Goal: Task Accomplishment & Management: Use online tool/utility

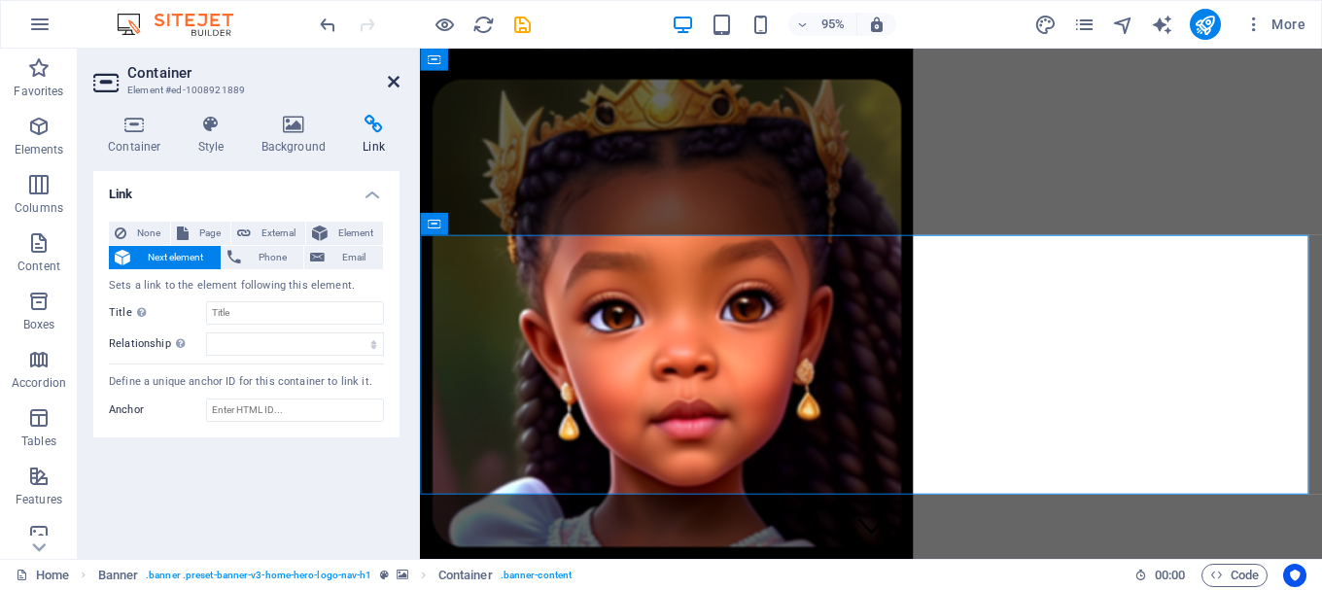
click at [388, 83] on icon at bounding box center [394, 82] width 12 height 16
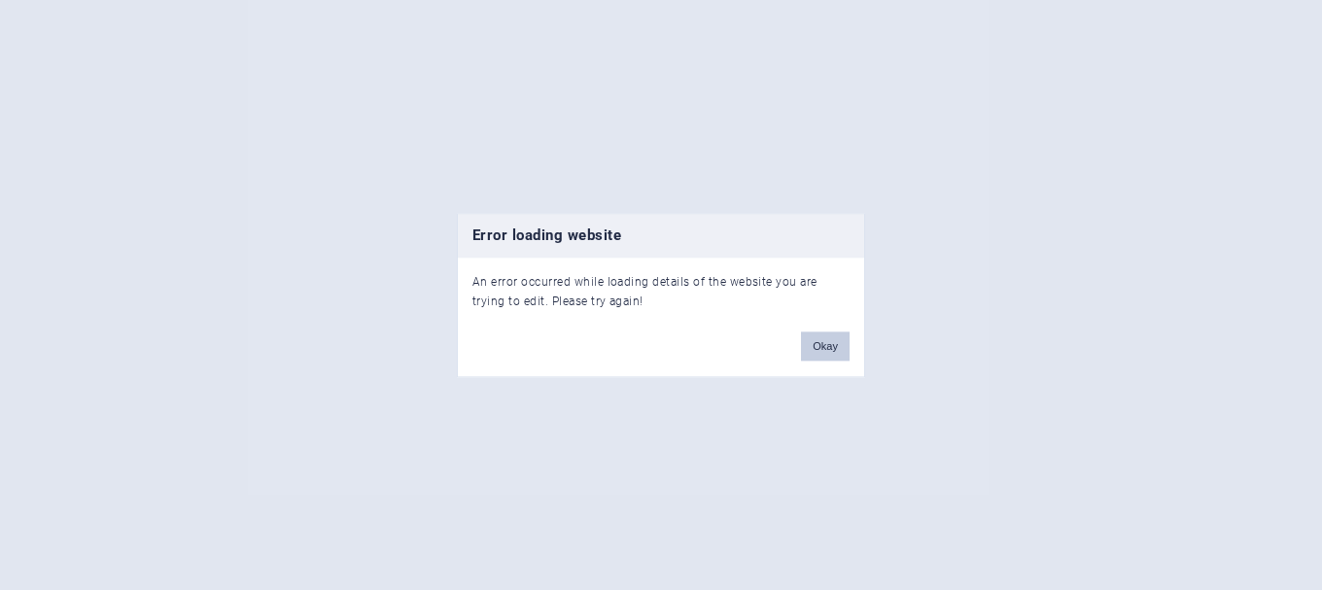
click at [831, 351] on button "Okay" at bounding box center [825, 345] width 49 height 29
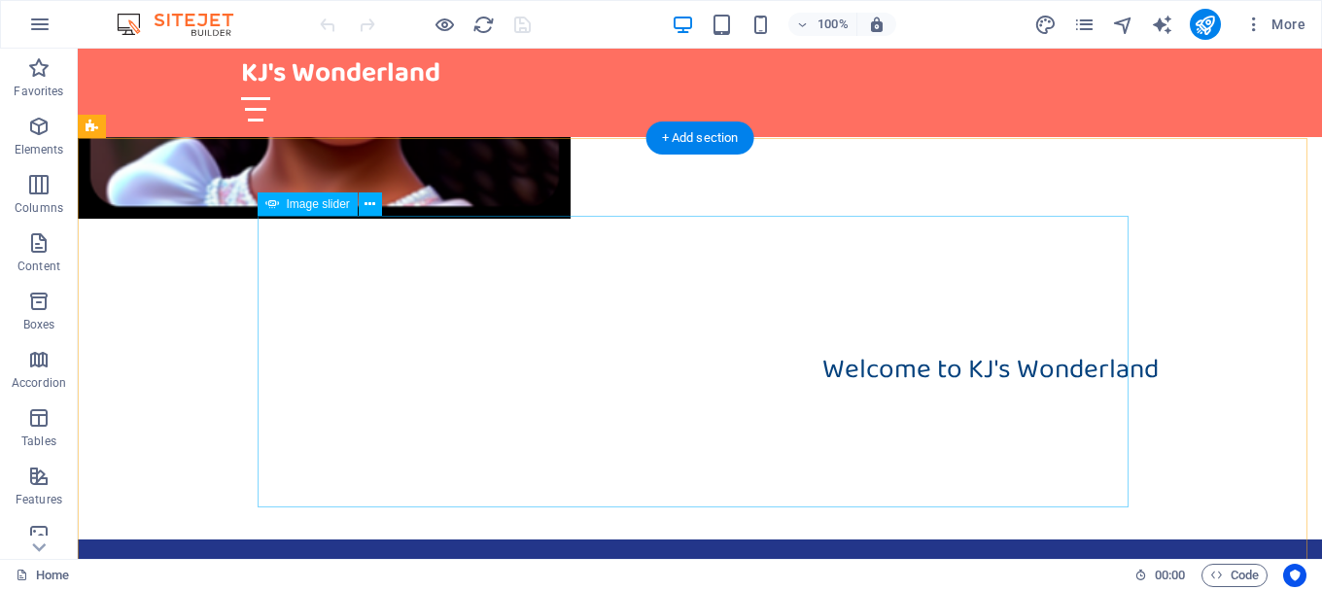
scroll to position [292, 0]
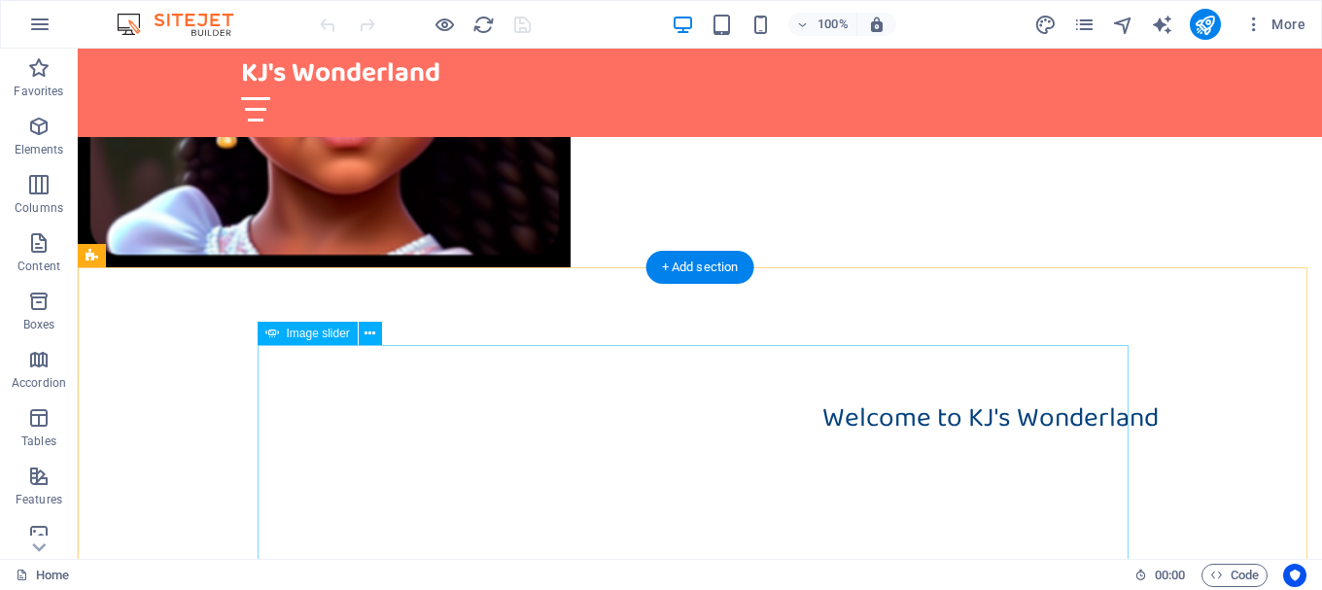
select select "px"
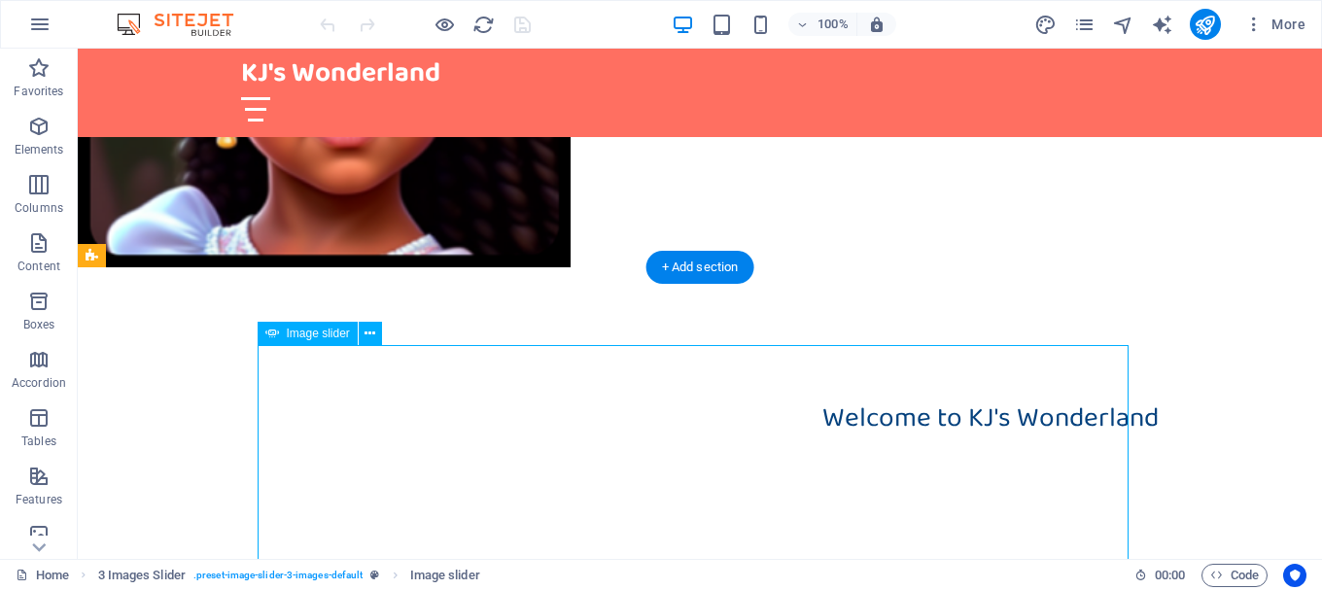
select select "ms"
select select "s"
select select "progressive"
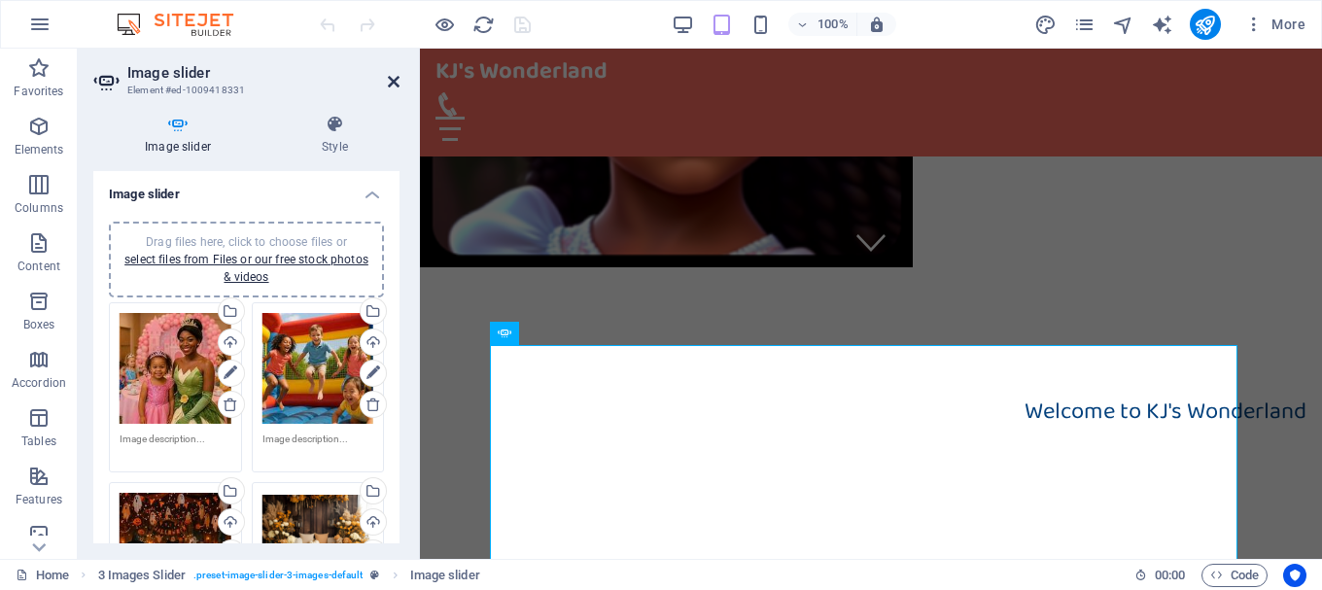
click at [394, 82] on icon at bounding box center [394, 82] width 12 height 16
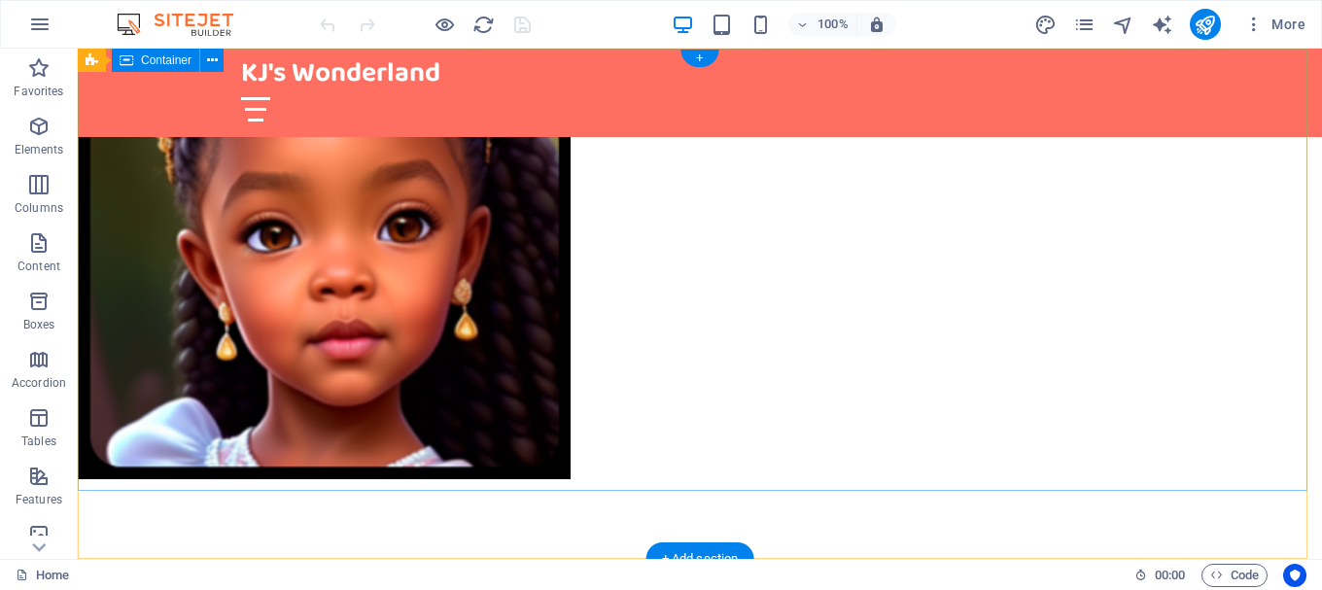
scroll to position [0, 0]
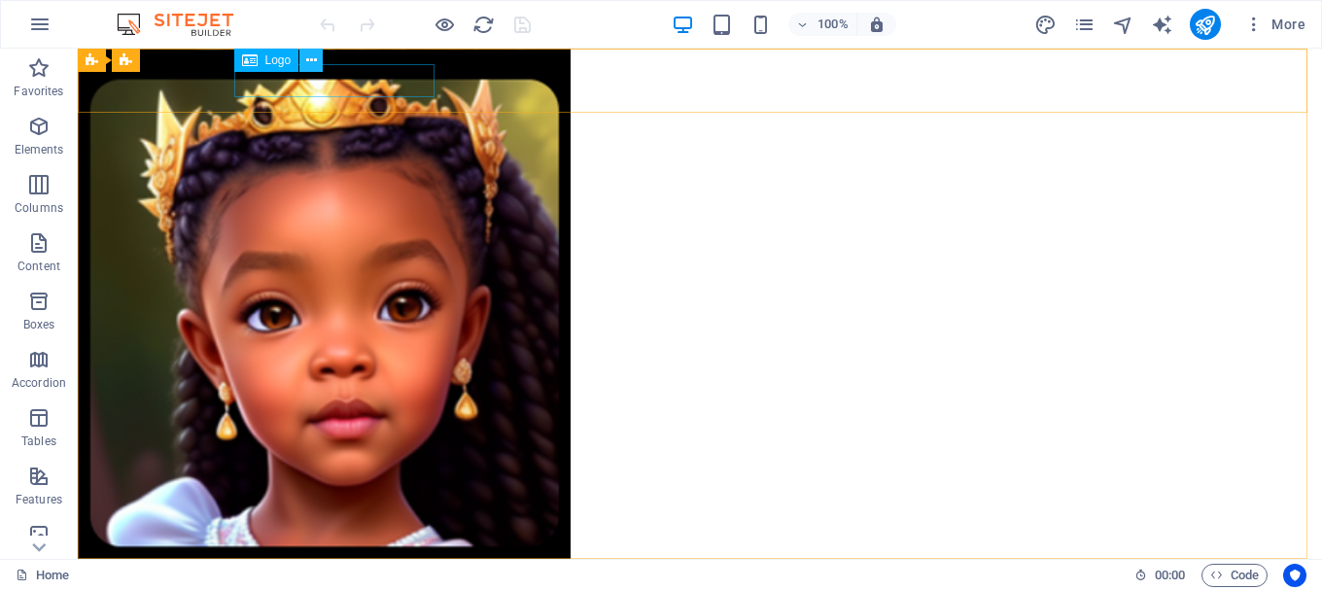
click at [315, 70] on icon at bounding box center [311, 61] width 11 height 20
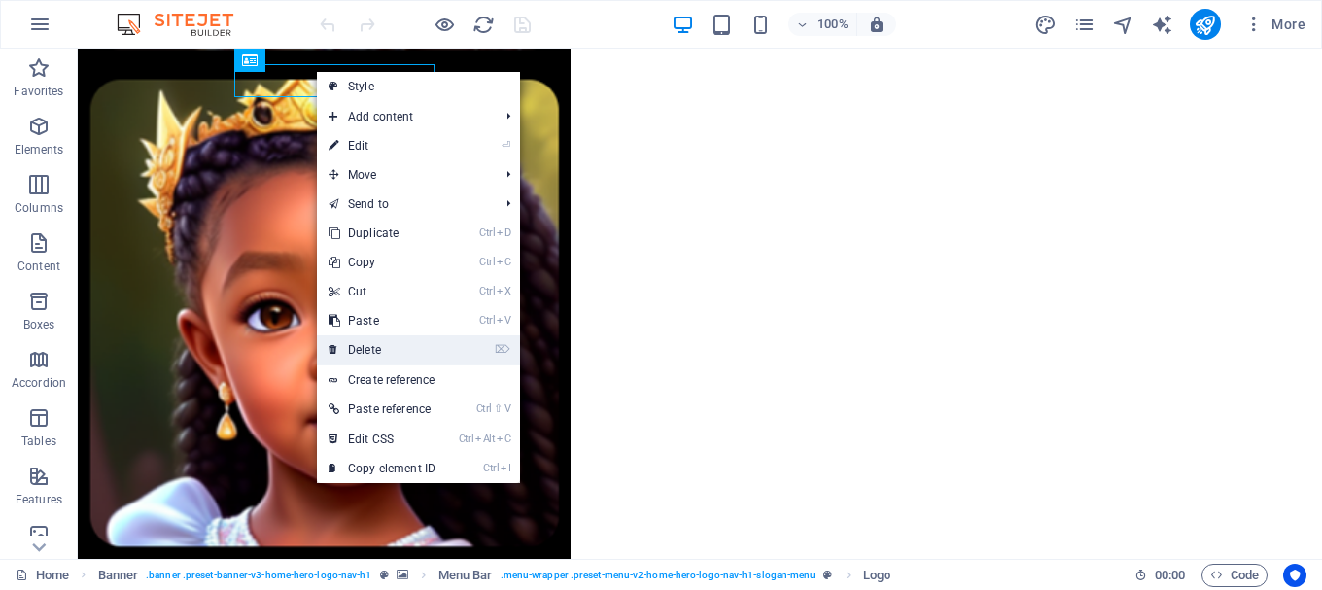
click at [363, 344] on link "⌦ Delete" at bounding box center [382, 349] width 130 height 29
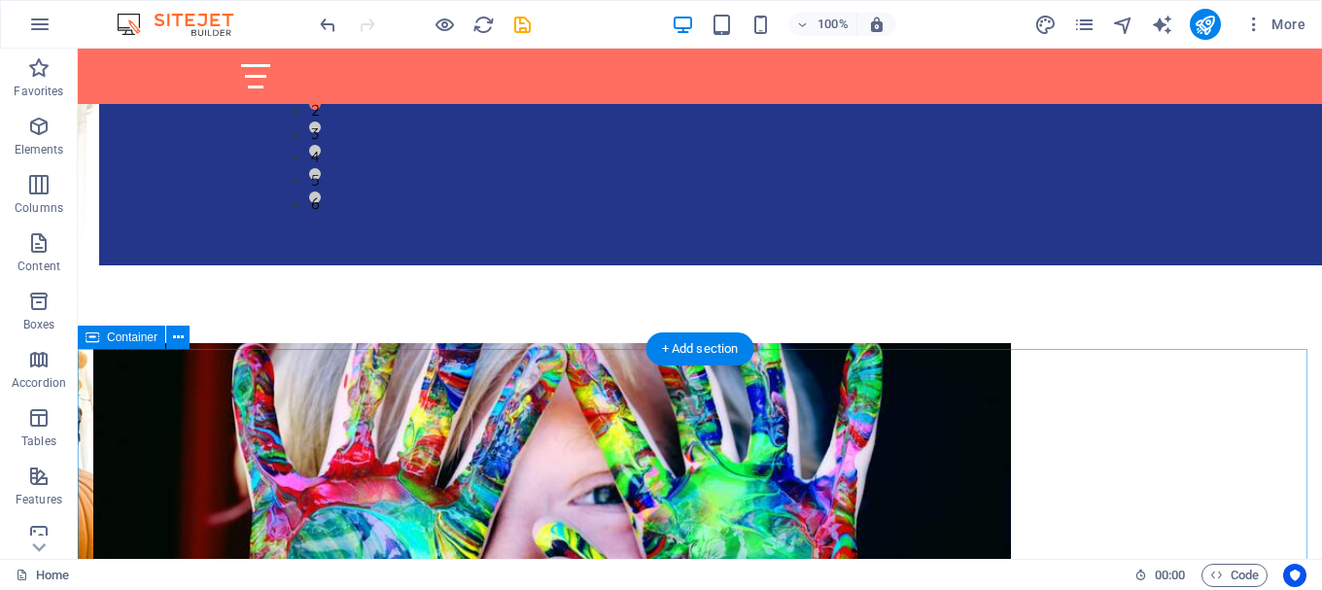
scroll to position [972, 0]
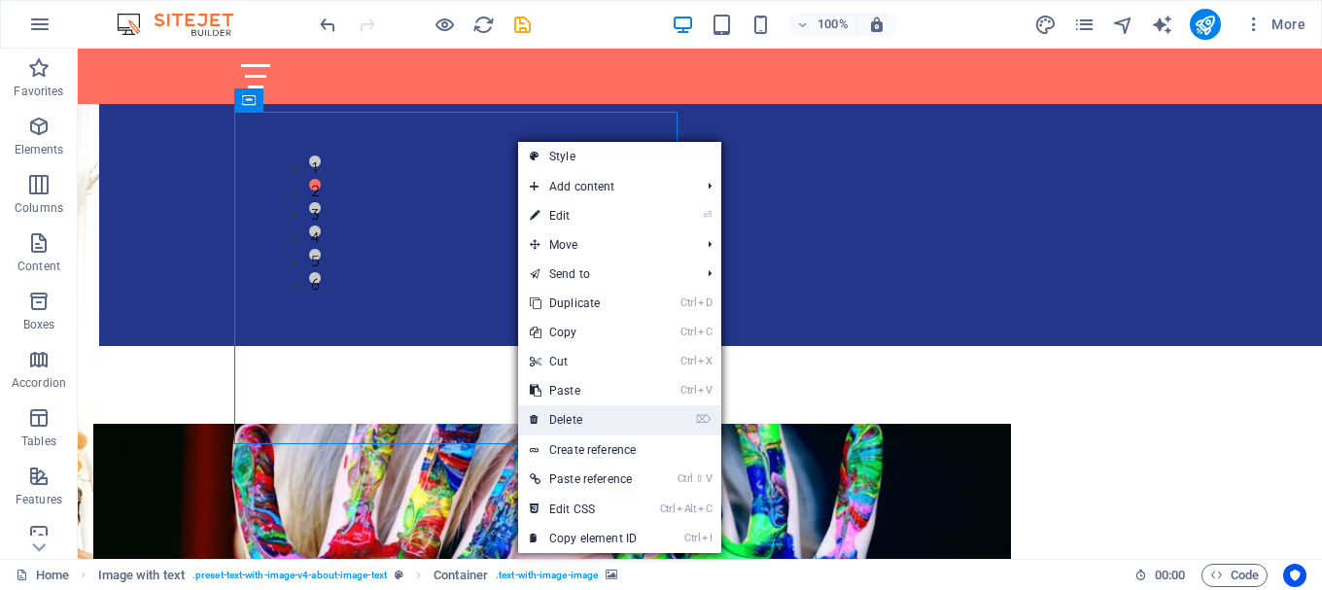
click at [561, 416] on link "⌦ Delete" at bounding box center [583, 419] width 130 height 29
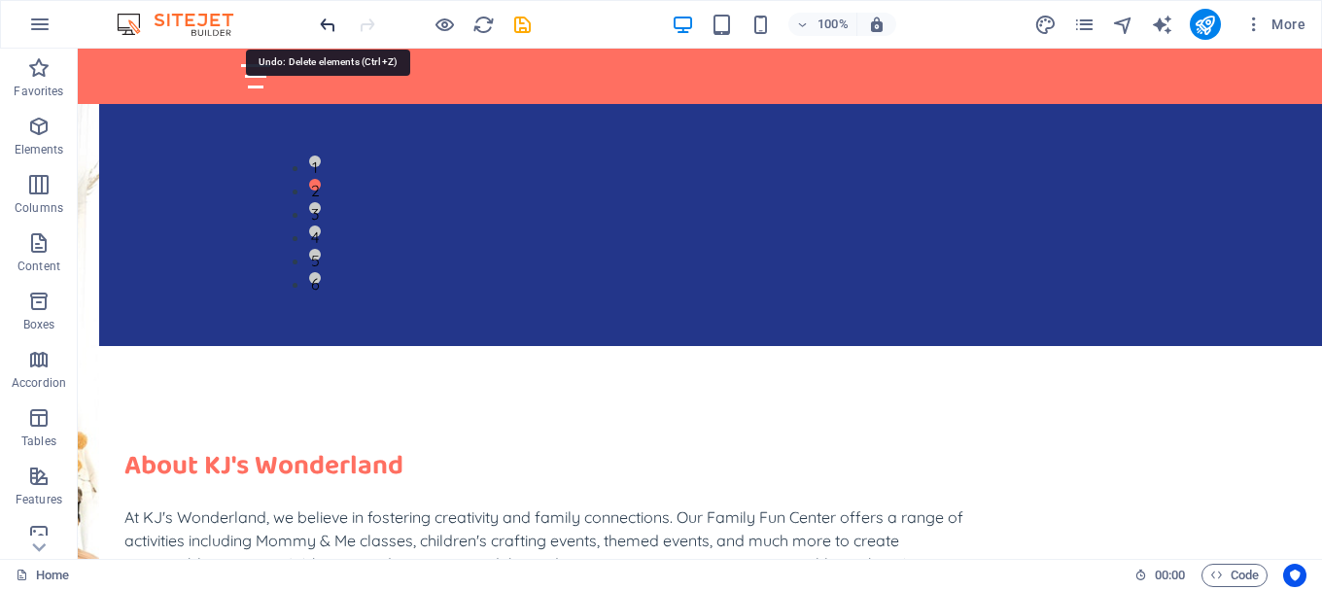
click at [323, 21] on icon "undo" at bounding box center [328, 25] width 22 height 22
